Goal: Task Accomplishment & Management: Manage account settings

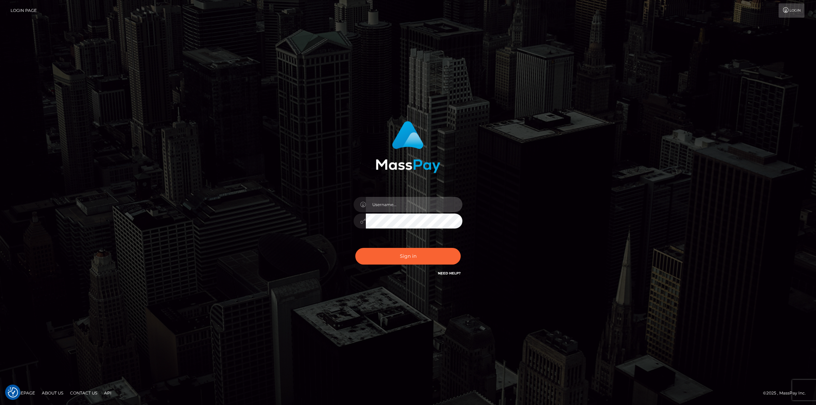
click at [411, 206] on input "text" at bounding box center [414, 204] width 97 height 15
type input "jsmith"
click at [385, 256] on button "Sign in" at bounding box center [407, 256] width 105 height 17
click at [397, 206] on input "text" at bounding box center [414, 204] width 97 height 15
type input "jsmith"
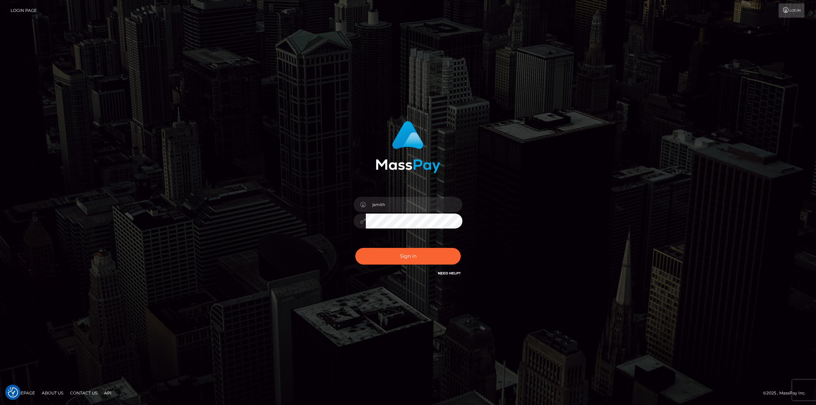
click at [355, 248] on button "Sign in" at bounding box center [407, 256] width 105 height 17
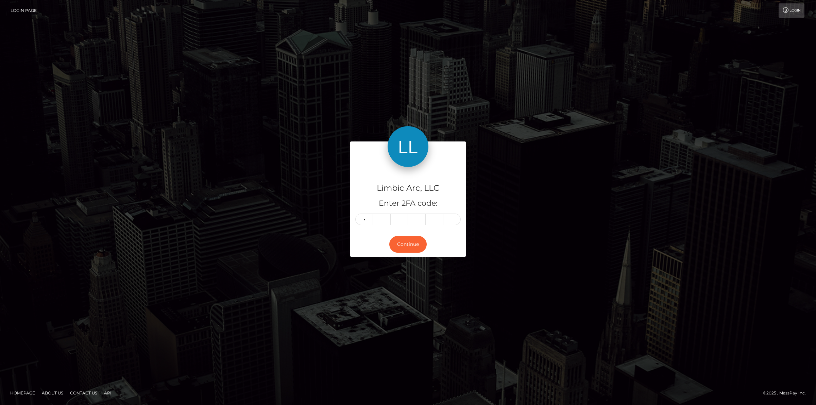
type input "1"
type input "3"
type input "5"
type input "3"
type input "1"
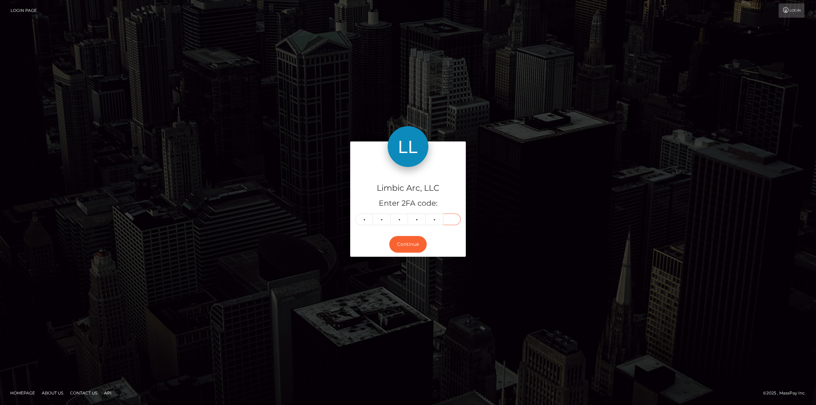
type input "5"
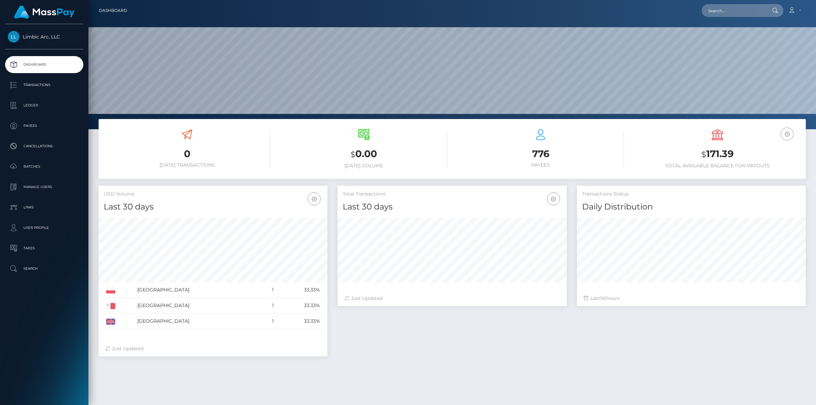
scroll to position [120, 228]
